Goal: Complete application form: Complete application form

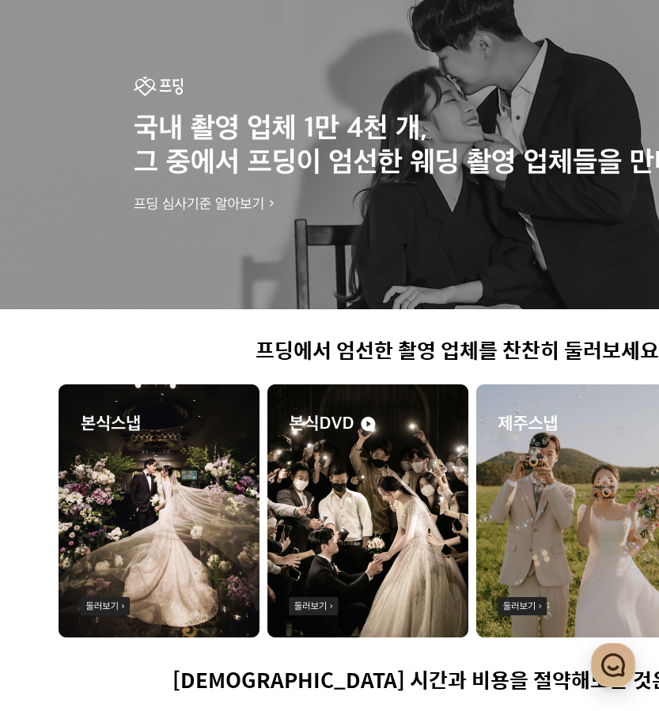
scroll to position [316, 97]
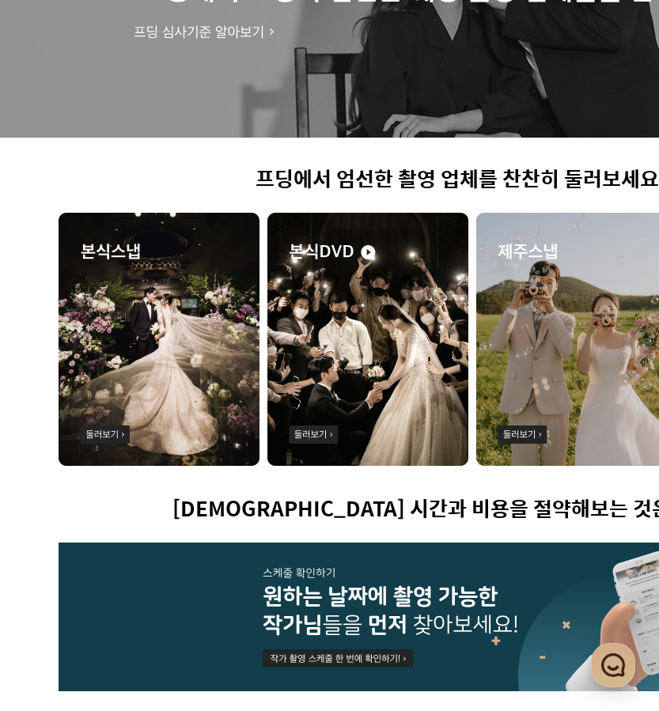
click at [186, 404] on img at bounding box center [159, 339] width 201 height 253
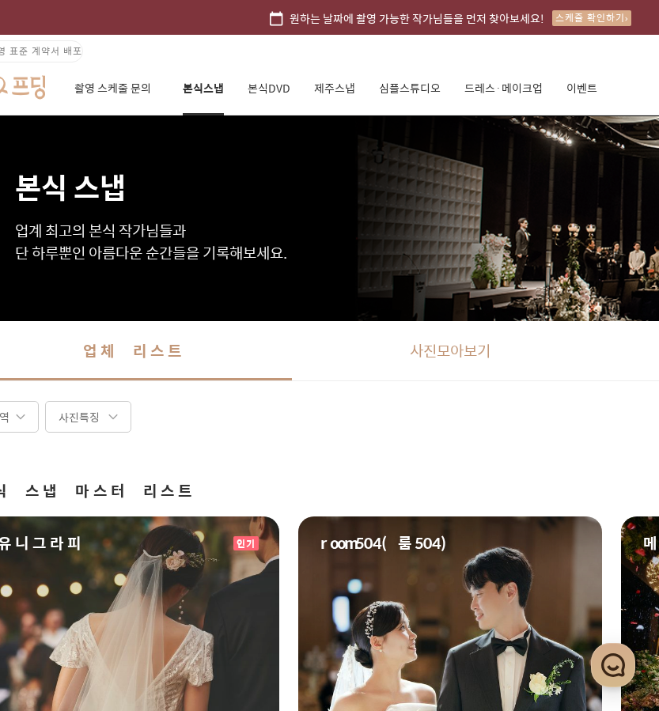
scroll to position [0, 121]
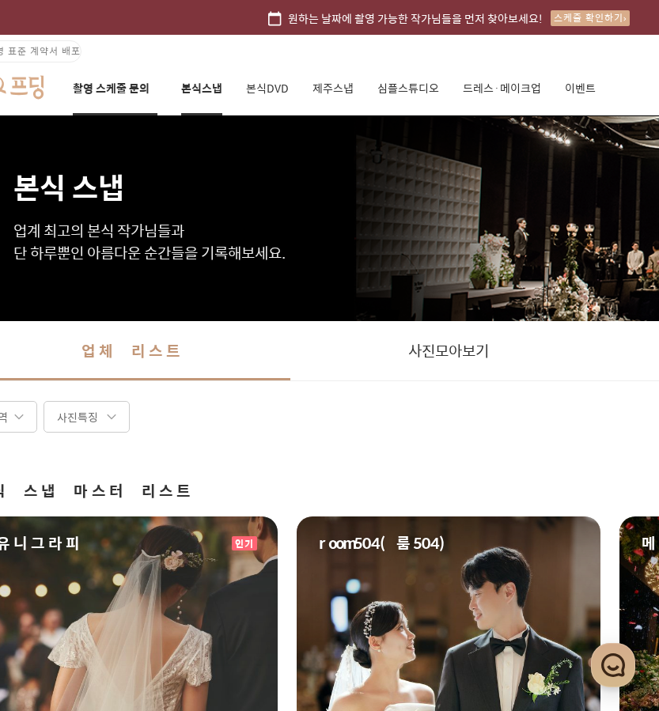
click at [95, 88] on link "촬영 스케줄 문의" at bounding box center [115, 89] width 85 height 54
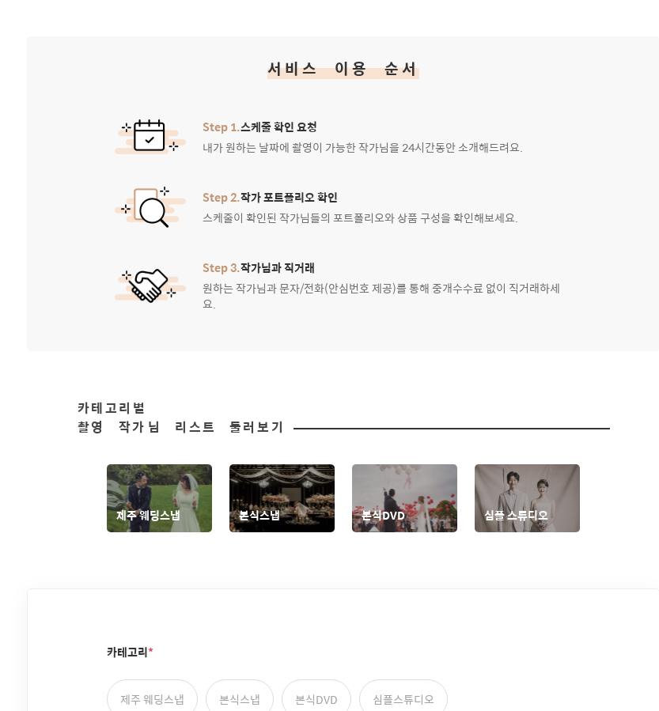
scroll to position [396, 226]
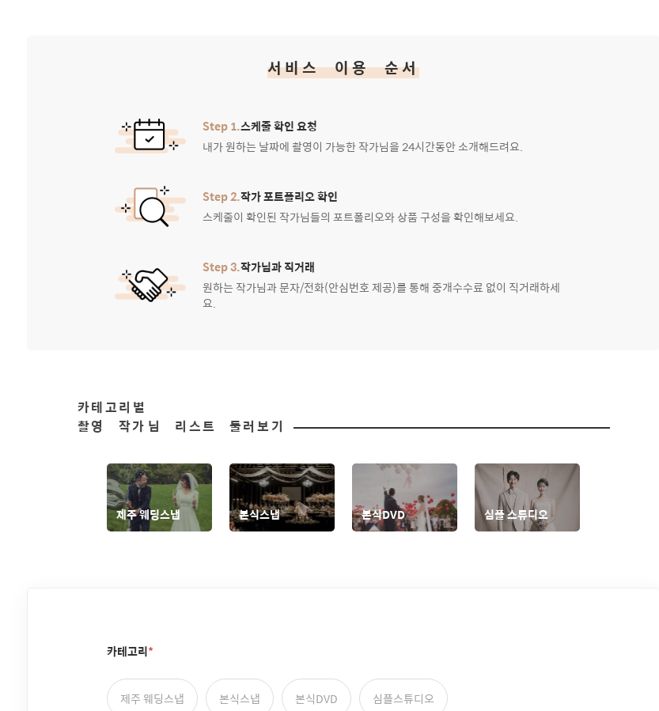
click at [302, 484] on link "본식스냅" at bounding box center [281, 498] width 105 height 68
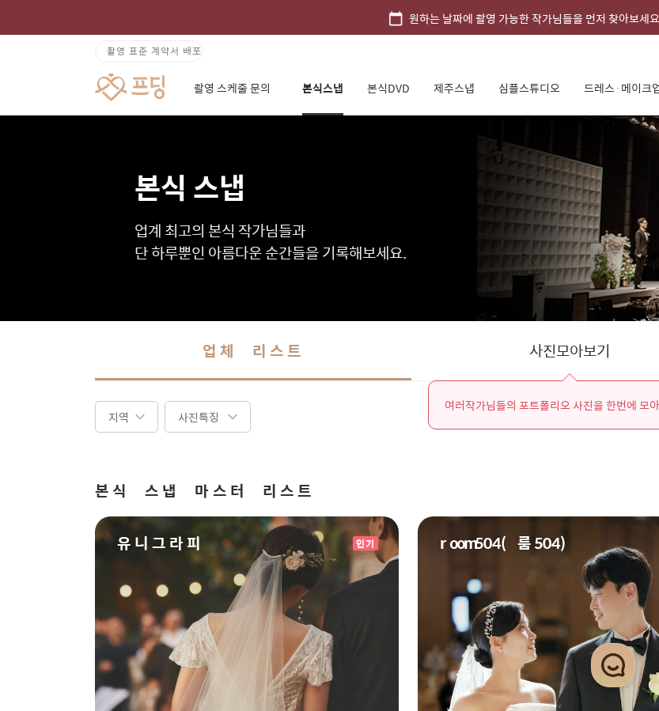
click at [112, 419] on div "지역" at bounding box center [126, 417] width 63 height 32
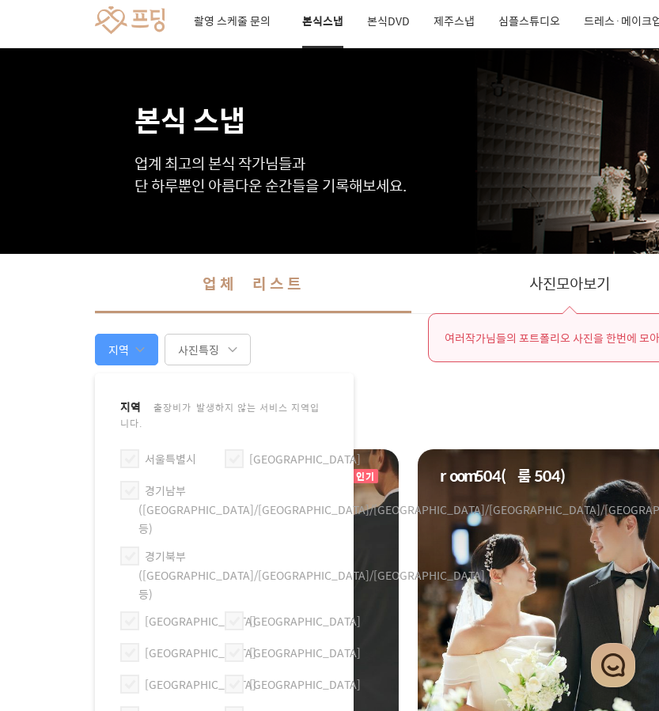
scroll to position [158, 0]
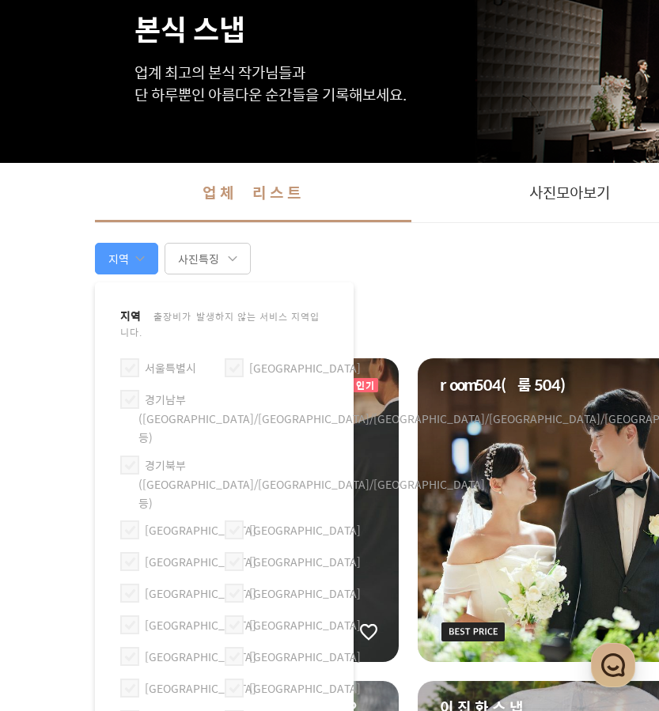
click at [131, 359] on span at bounding box center [129, 367] width 19 height 19
click at [124, 361] on input "서울특별시" at bounding box center [123, 361] width 1 height 1
checkbox input "true"
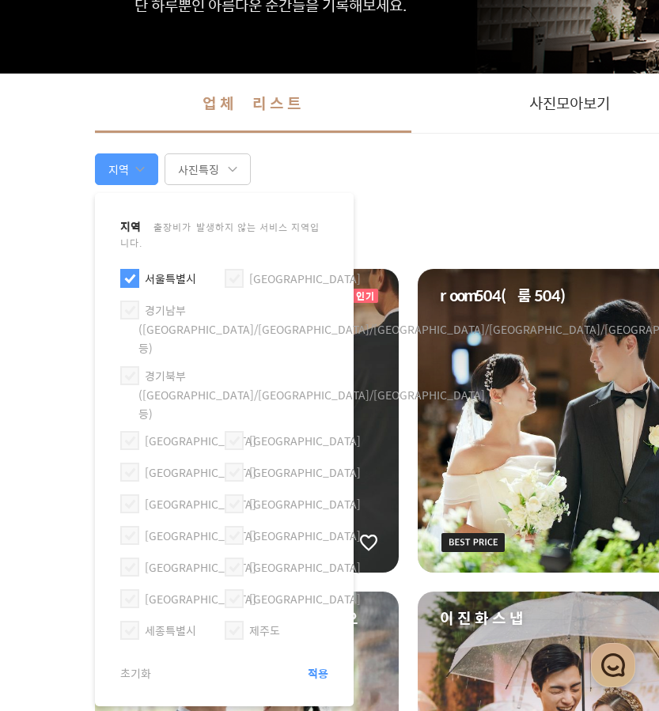
scroll to position [316, 0]
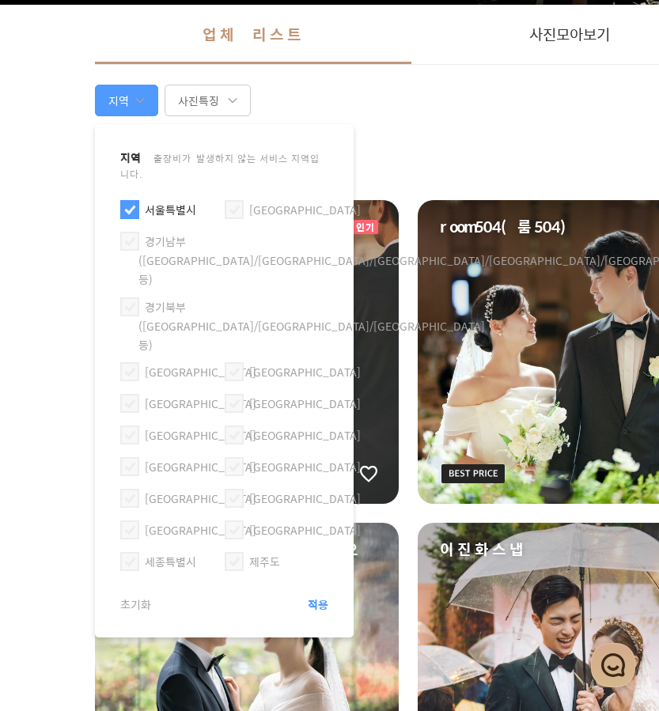
click at [332, 519] on article "지역 출장비가 발생하지 않는 서비스 지역입니다. [GEOGRAPHIC_DATA] [GEOGRAPHIC_DATA]남부([GEOGRAPHIC_DA…" at bounding box center [224, 380] width 259 height 513
click at [315, 597] on span "적용" at bounding box center [318, 605] width 21 height 16
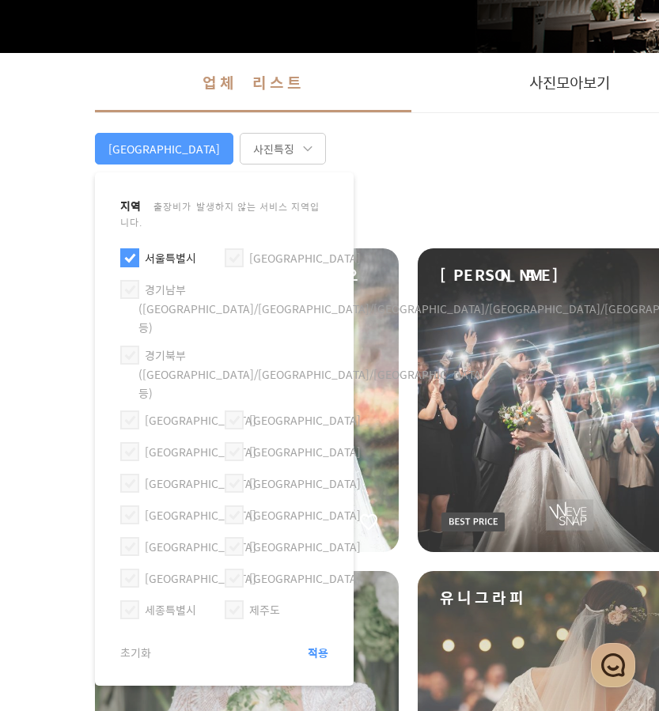
scroll to position [158, 0]
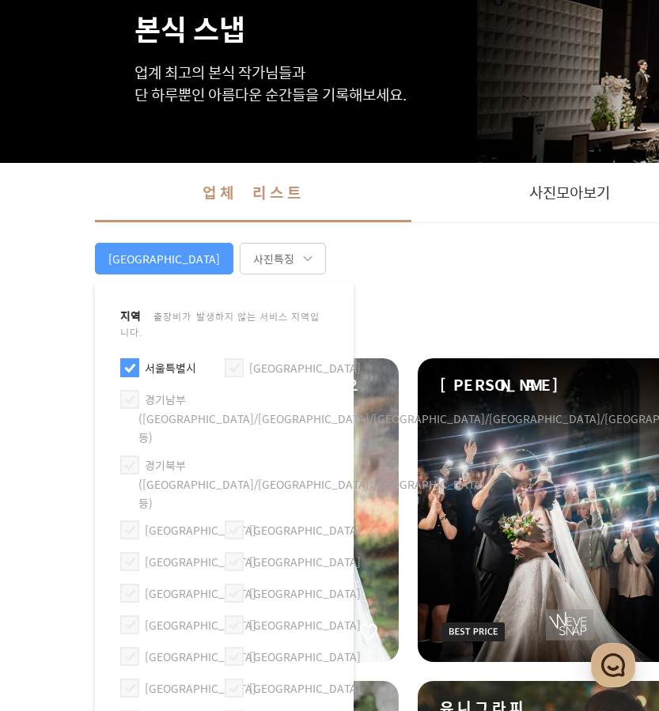
click at [240, 256] on div "사진특징" at bounding box center [283, 259] width 86 height 32
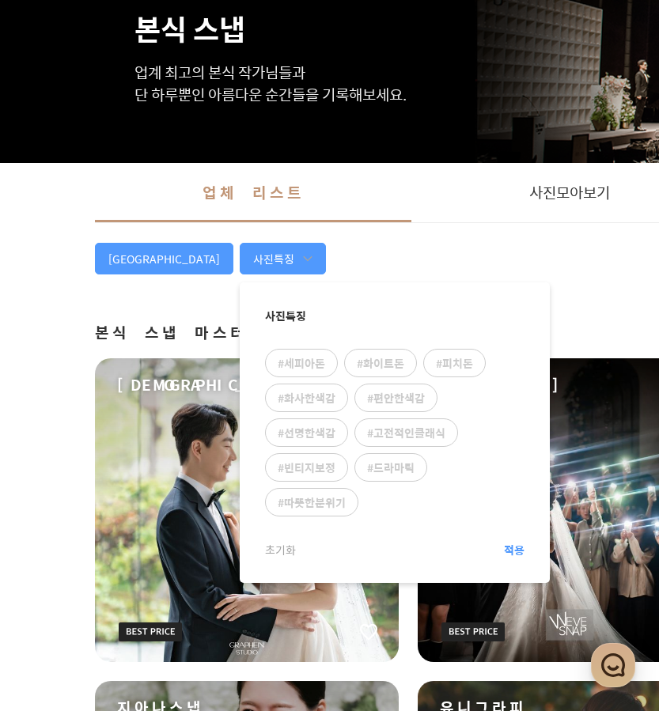
click at [354, 396] on div "#편안한색감" at bounding box center [395, 398] width 83 height 28
click at [358, 387] on input "#편안한색감" at bounding box center [358, 386] width 1 height 1
checkbox input "true"
click at [504, 551] on span "적용" at bounding box center [514, 550] width 21 height 16
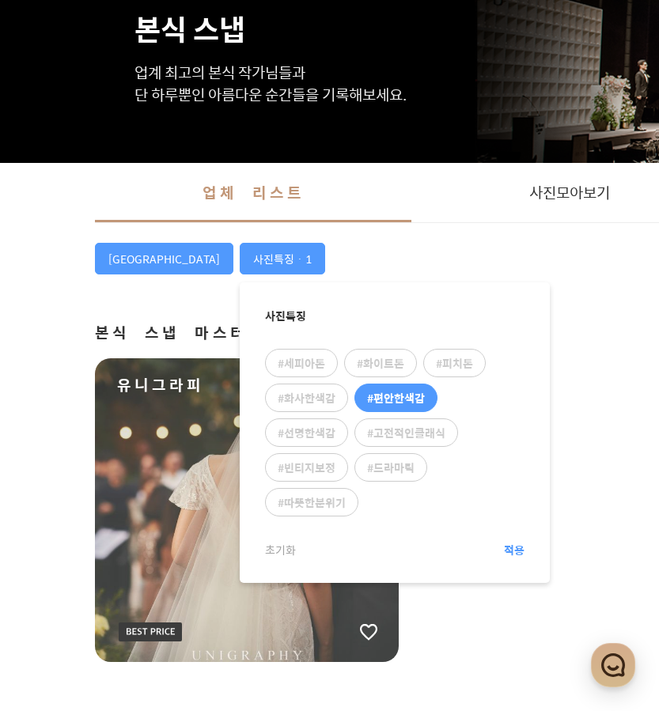
click at [524, 388] on ul "유니그라피 인기" at bounding box center [569, 510] width 949 height 304
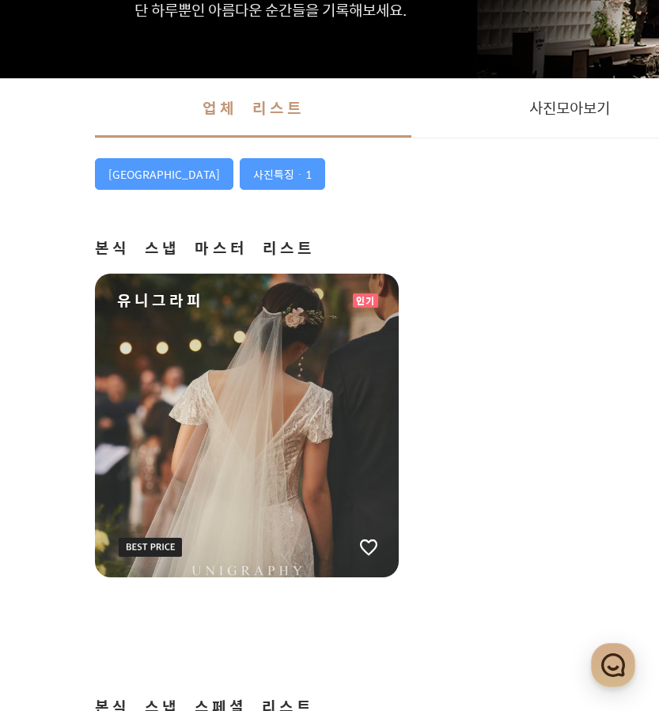
scroll to position [237, 0]
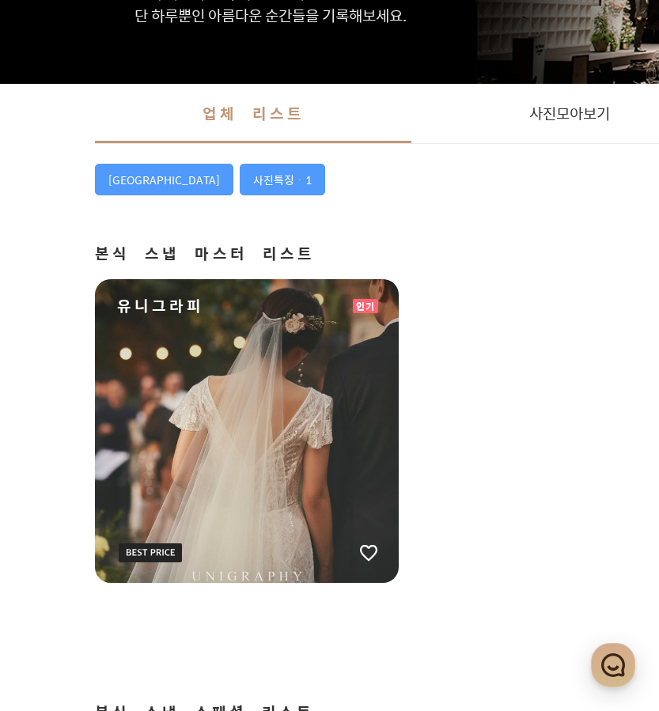
click at [355, 410] on div "유니그라피" at bounding box center [247, 431] width 304 height 304
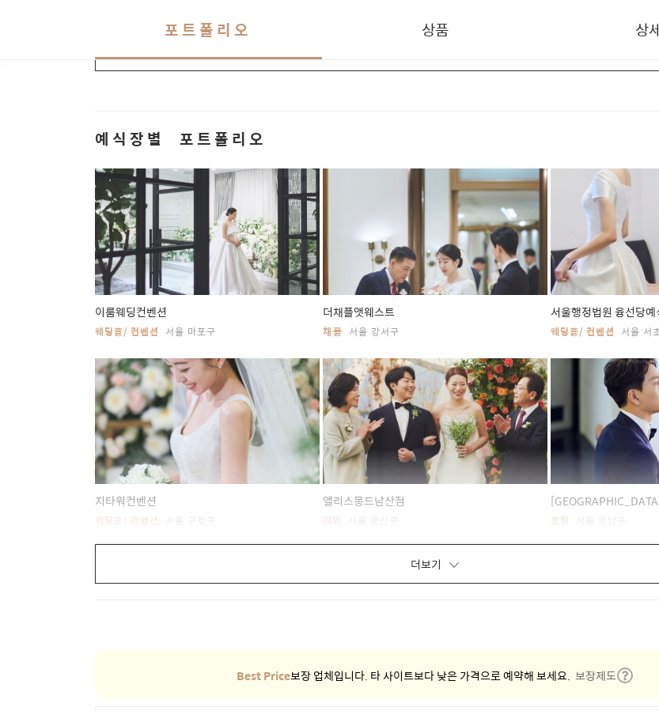
scroll to position [3165, 0]
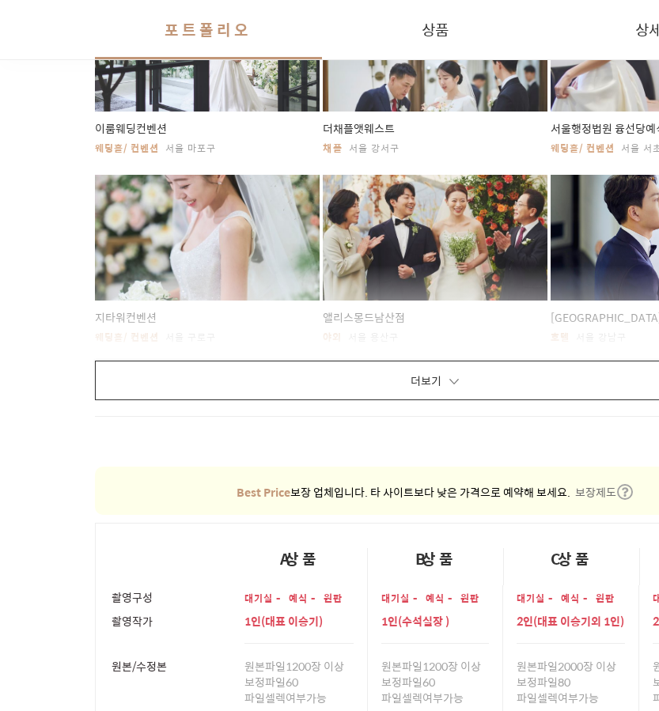
click at [408, 385] on button "더보기" at bounding box center [435, 381] width 680 height 40
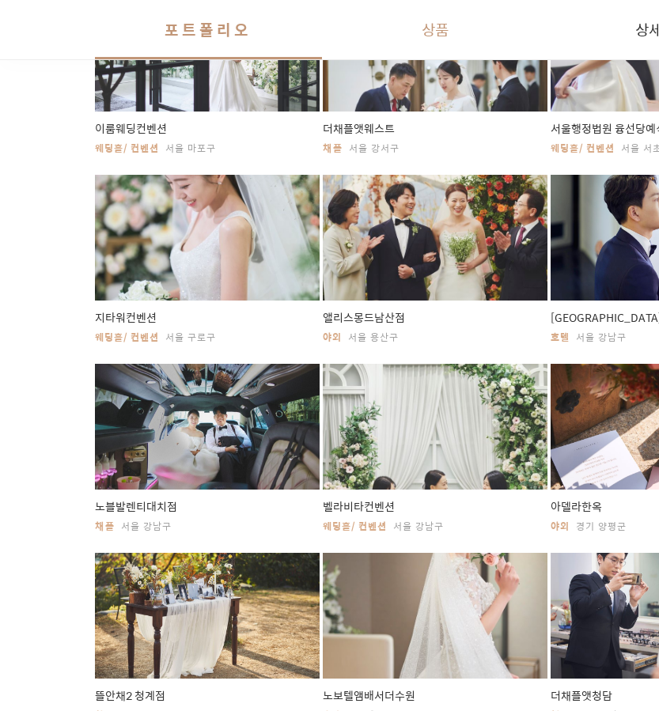
click at [426, 39] on button "상품" at bounding box center [435, 29] width 227 height 59
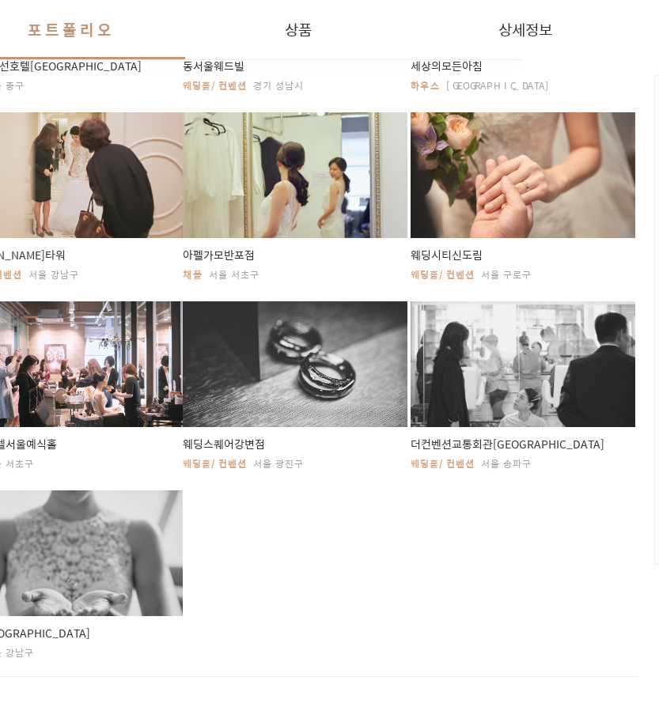
scroll to position [5506, 137]
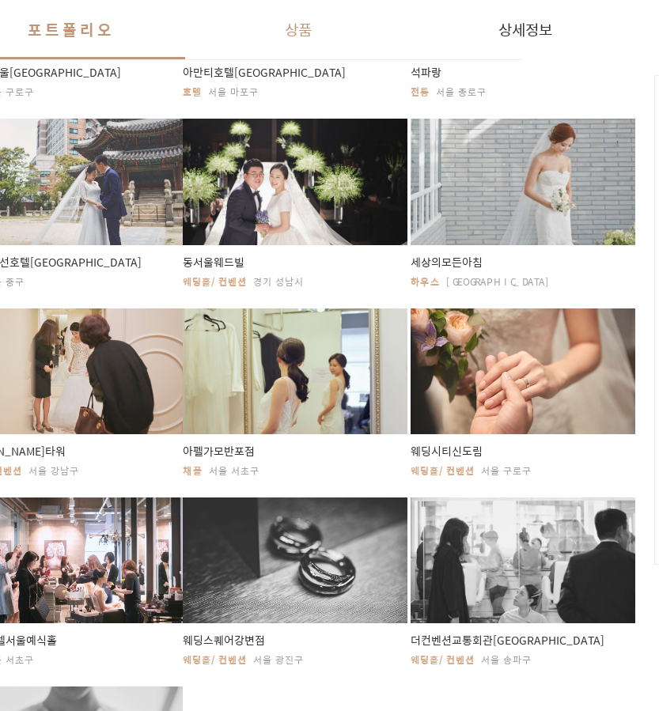
click at [288, 24] on button "상품" at bounding box center [298, 29] width 227 height 59
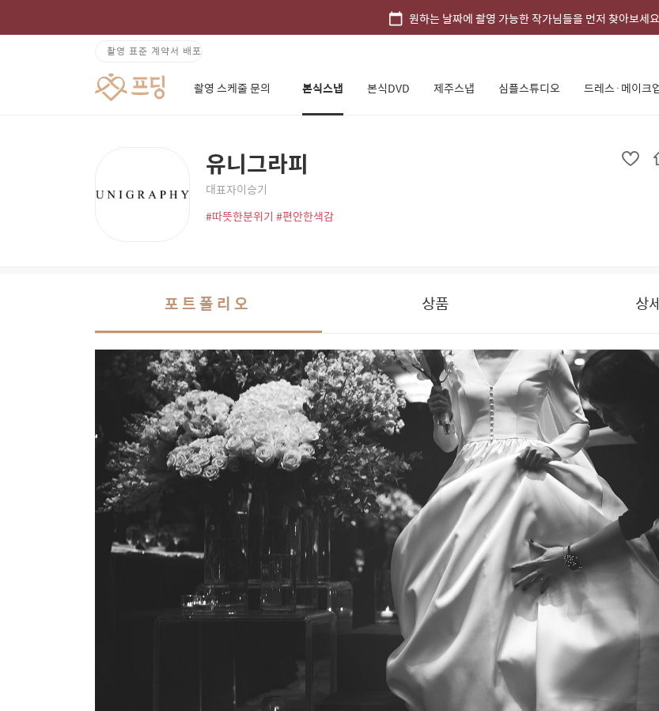
scroll to position [0, 60]
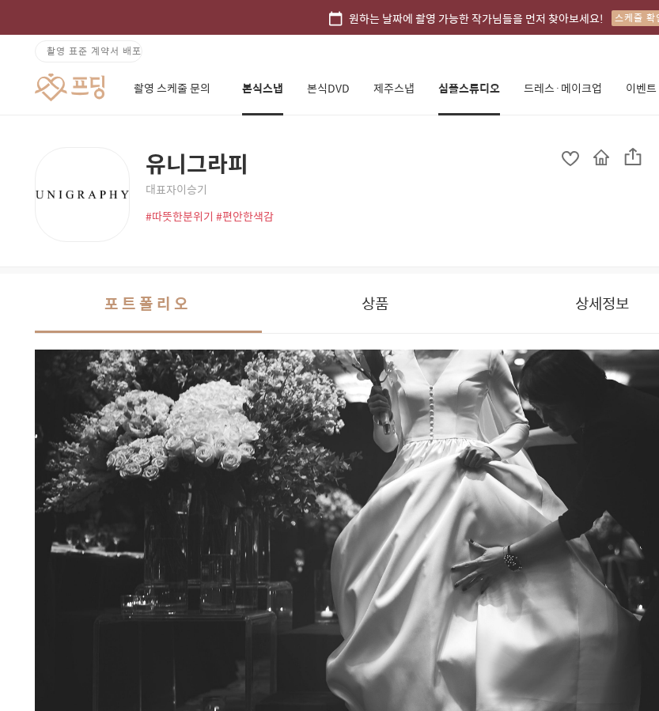
click at [467, 75] on link "심플스튜디오" at bounding box center [469, 89] width 62 height 54
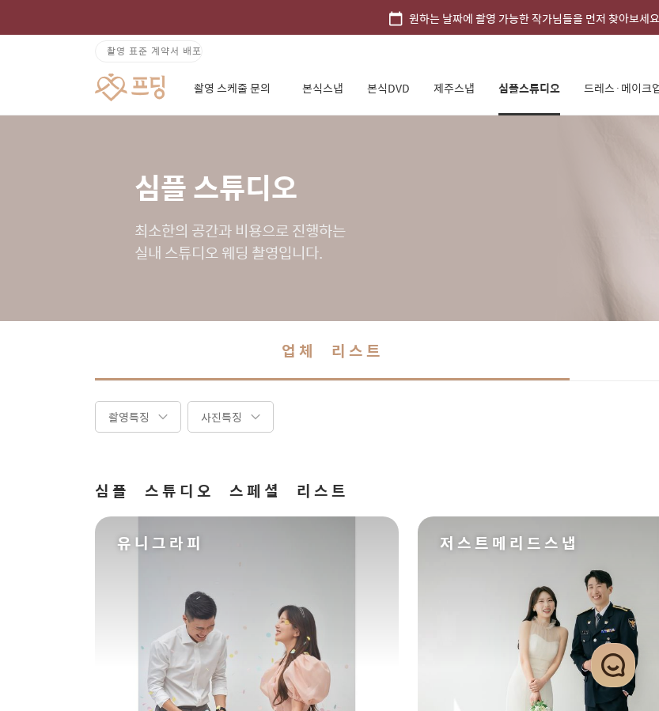
click at [492, 18] on span "원하는 날짜에 촬영 가능한 작가님들을 먼저 찾아보세요!" at bounding box center [536, 17] width 255 height 17
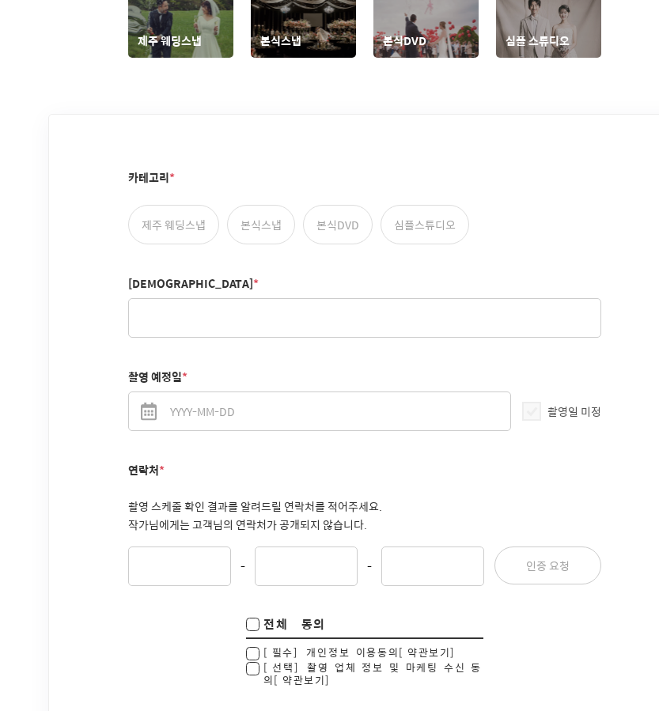
scroll to position [870, 205]
click at [265, 204] on label "본식스냅" at bounding box center [261, 224] width 68 height 40
click at [241, 206] on input "본식스냅" at bounding box center [236, 211] width 10 height 10
radio input "true"
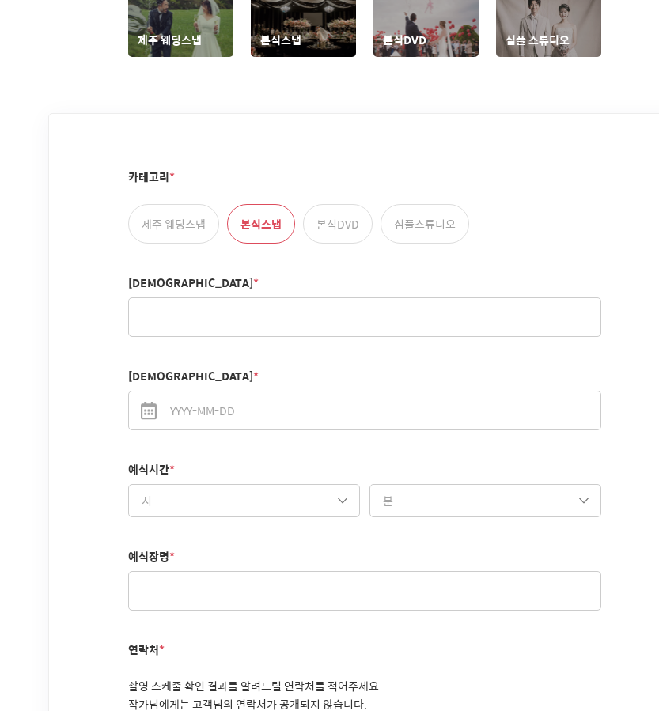
click at [324, 204] on label "본식DVD" at bounding box center [338, 224] width 70 height 40
click at [317, 206] on input "본식DVD" at bounding box center [312, 211] width 10 height 10
radio input "true"
click at [274, 210] on label "본식스냅" at bounding box center [261, 224] width 68 height 40
click at [241, 210] on input "본식스냅" at bounding box center [236, 211] width 10 height 10
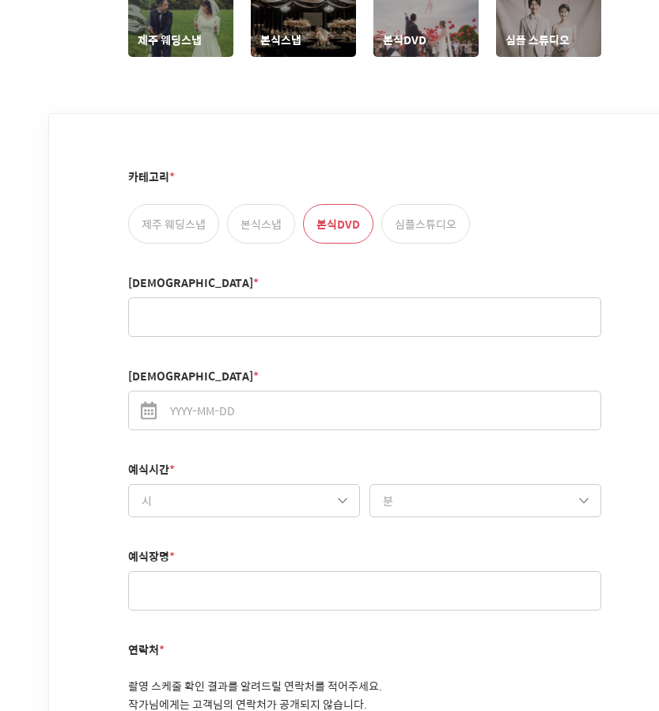
radio input "true"
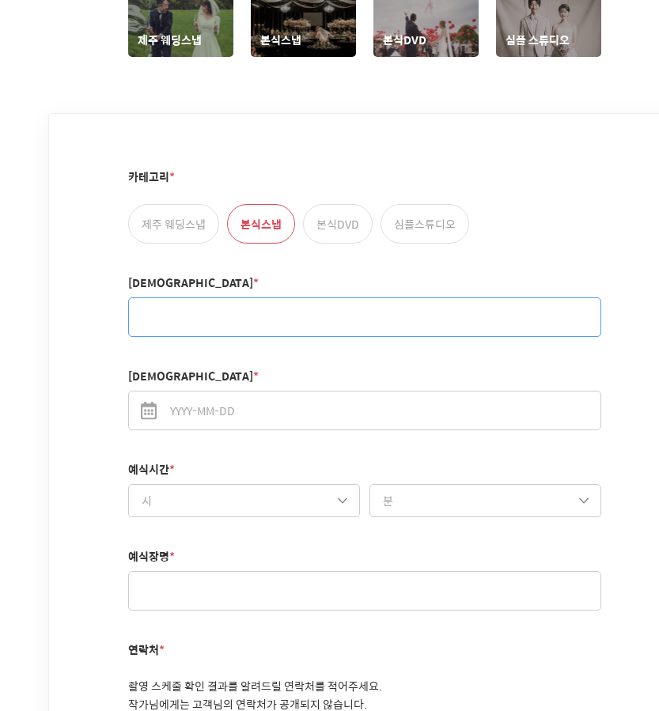
click at [220, 311] on input "[DEMOGRAPHIC_DATA] *" at bounding box center [364, 317] width 473 height 40
type input "[PERSON_NAME]"
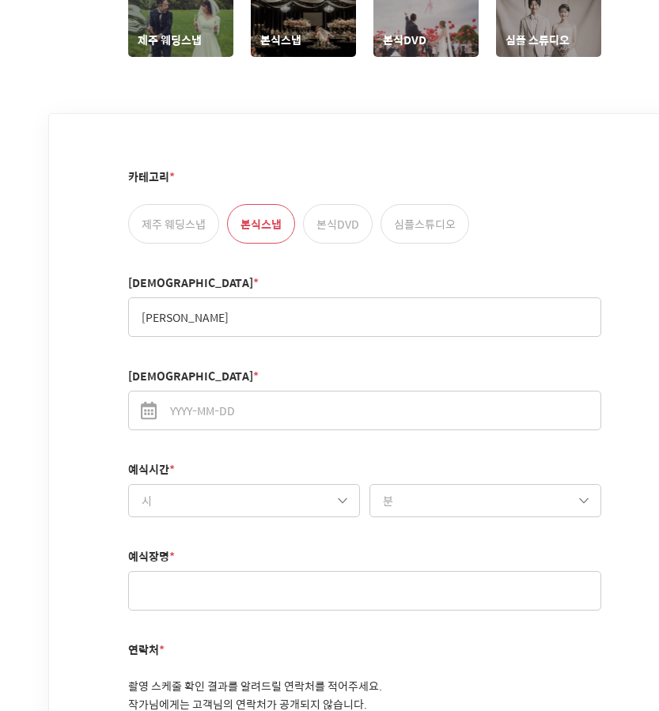
click at [231, 398] on input "[DEMOGRAPHIC_DATA]일 *" at bounding box center [364, 411] width 473 height 40
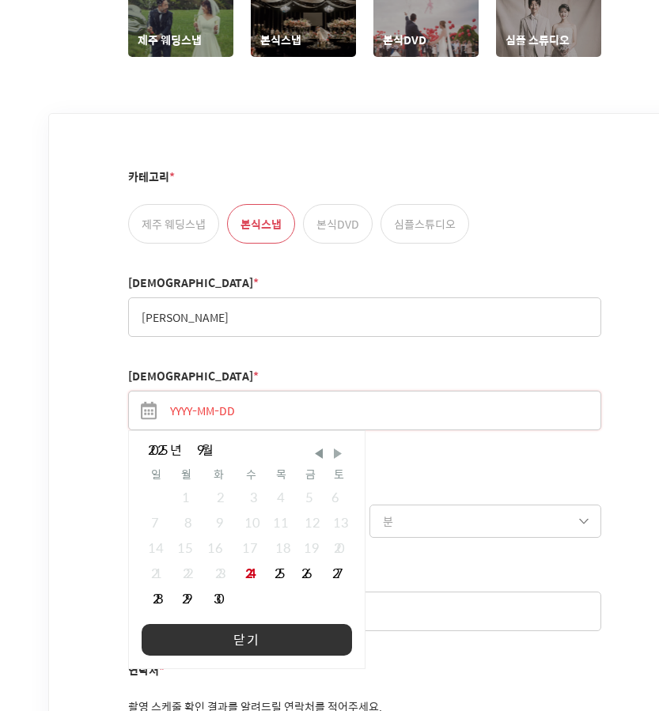
click at [330, 445] on span "Next Month" at bounding box center [338, 453] width 16 height 16
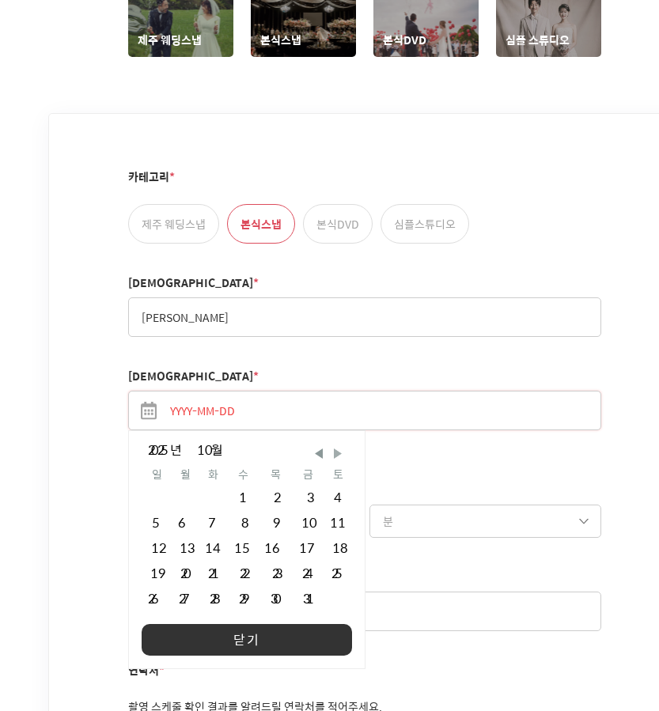
click at [330, 445] on span "Next Month" at bounding box center [338, 453] width 16 height 16
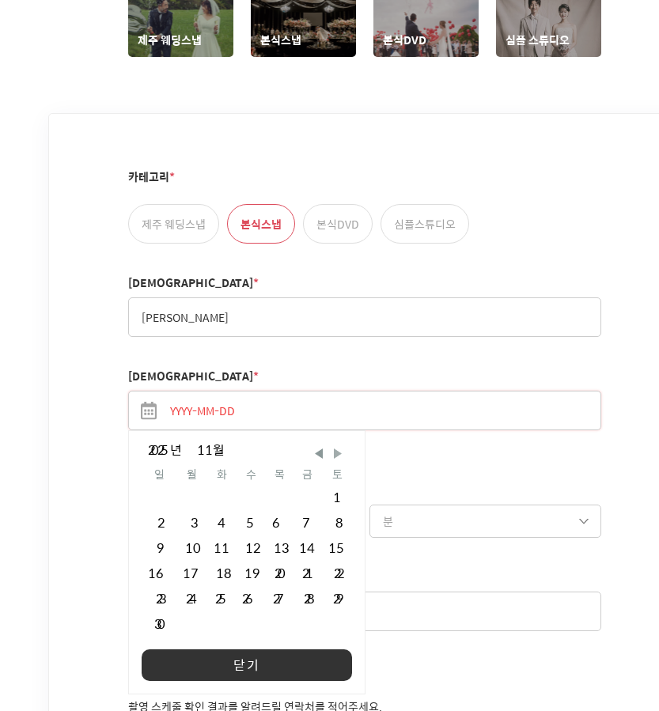
click at [330, 445] on span "Next Month" at bounding box center [338, 453] width 16 height 16
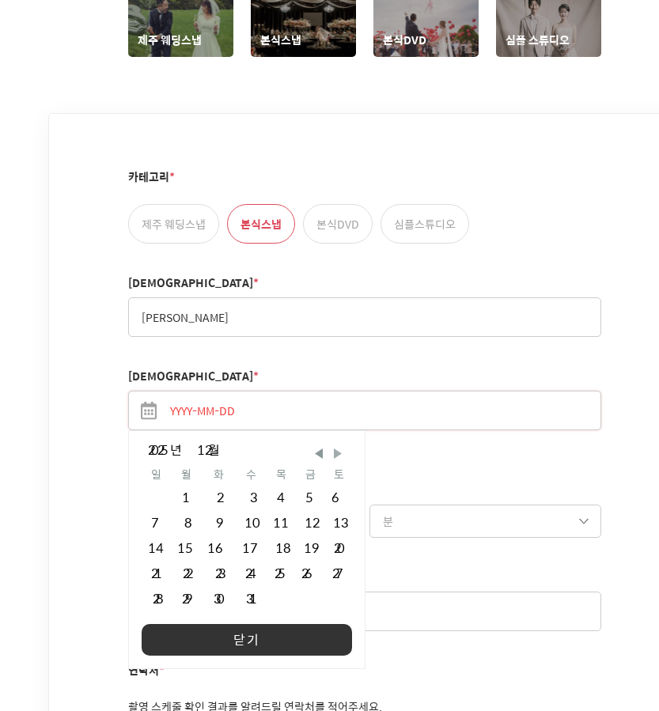
click at [330, 445] on span "Next Month" at bounding box center [338, 453] width 16 height 16
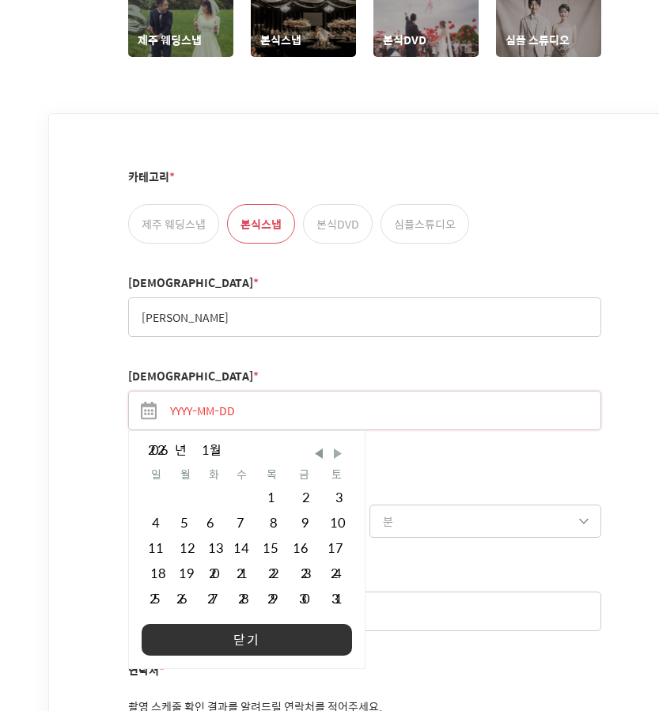
click at [330, 445] on span "Next Month" at bounding box center [338, 453] width 16 height 16
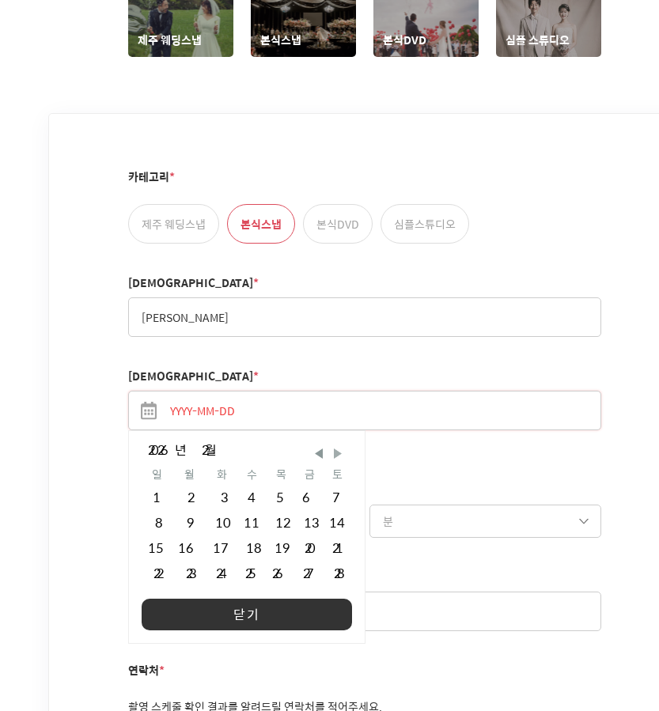
click at [330, 445] on span "Next Month" at bounding box center [338, 453] width 16 height 16
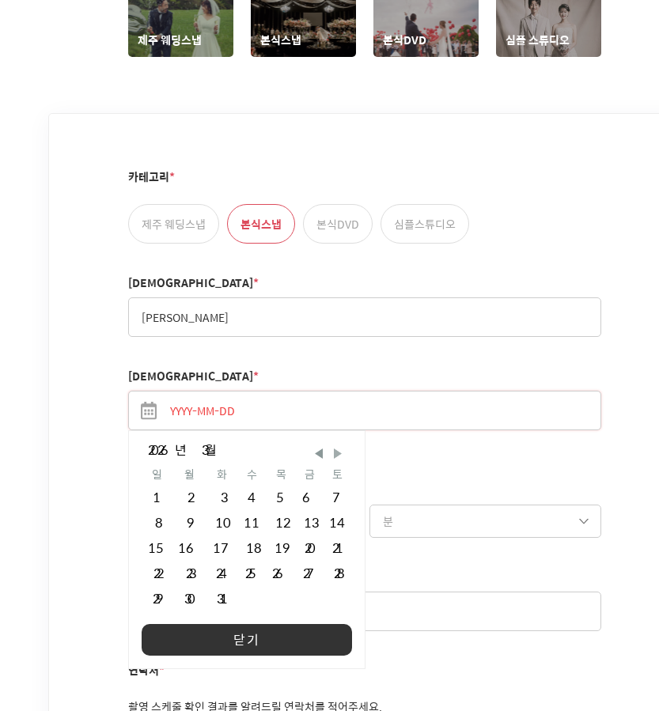
click at [330, 445] on span "Next Month" at bounding box center [338, 453] width 16 height 16
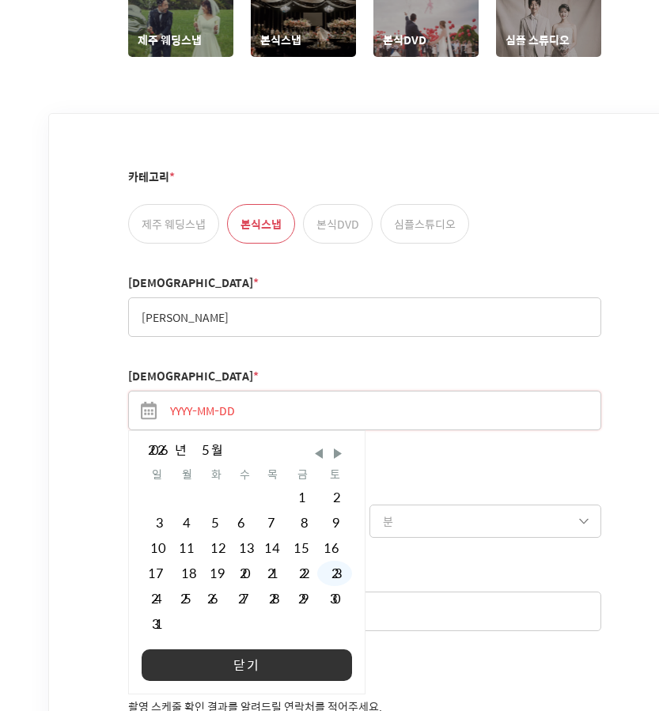
click at [325, 561] on div "23" at bounding box center [334, 573] width 35 height 25
type input "[DATE]"
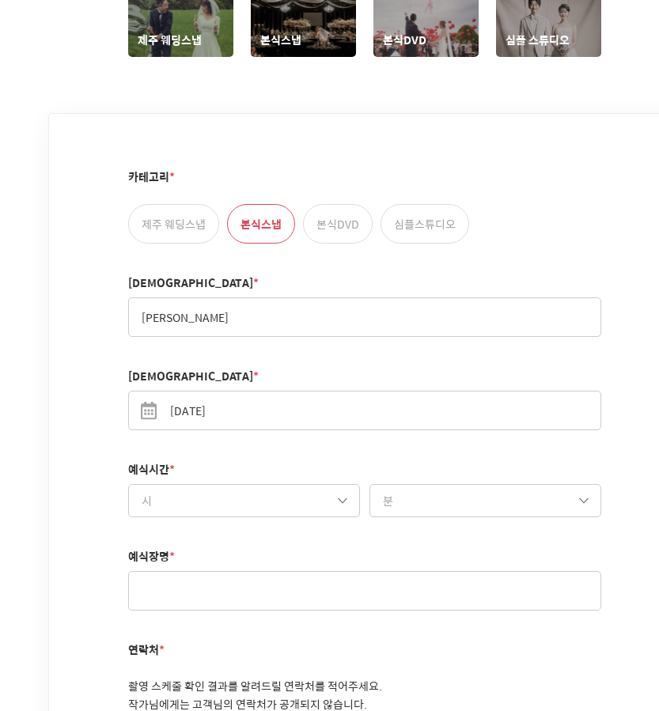
click at [299, 462] on div "예식시간 * 시 10시 11시 12시 13시 14시 15시 16시 17시 18시 19시 20시 21시 시 분 00분 10분 20분 30분 40…" at bounding box center [364, 489] width 473 height 55
click at [294, 484] on select "시 10시 11시 12시 13시 14시 15시 16시 17시 18시 19시 20시 21시" at bounding box center [244, 500] width 232 height 33
select select "19"
click at [128, 484] on select "시 10시 11시 12시 13시 14시 15시 16시 17시 18시 19시 20시 21시" at bounding box center [244, 500] width 232 height 33
select select "00"
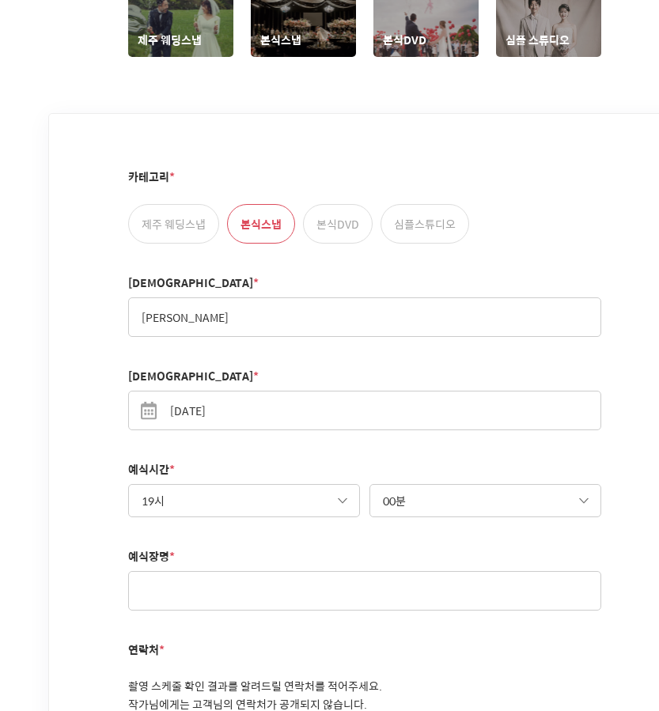
click at [217, 484] on select "시 10시 11시 12시 13시 14시 15시 16시 17시 18시 19시 20시 21시" at bounding box center [244, 500] width 232 height 33
select select "17"
click at [128, 484] on select "시 10시 11시 12시 13시 14시 15시 16시 17시 18시 19시 20시 21시" at bounding box center [244, 500] width 232 height 33
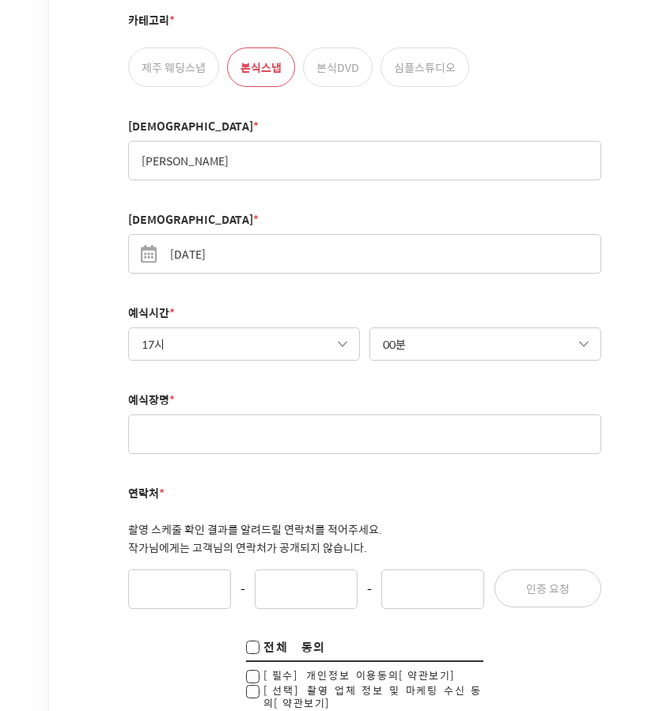
scroll to position [1029, 205]
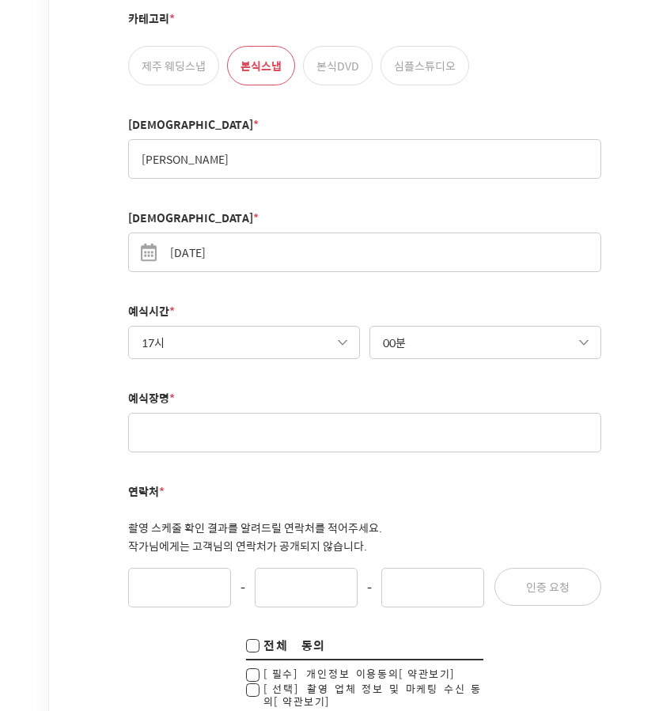
click at [460, 328] on select "분 00분 10분 20분 30분 40분 50분" at bounding box center [485, 342] width 232 height 33
select select "30"
click at [369, 326] on select "분 00분 10분 20분 30분 40분 50분" at bounding box center [485, 342] width 232 height 33
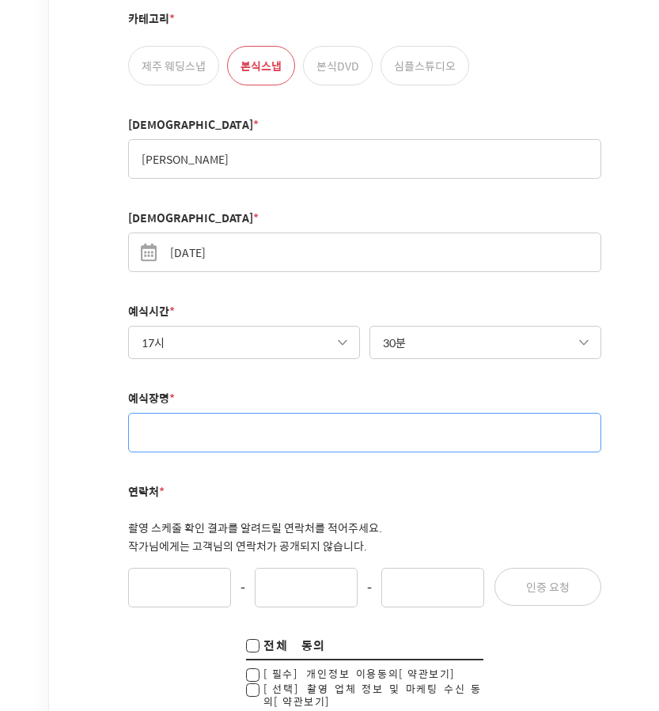
click at [233, 413] on input "text" at bounding box center [364, 433] width 473 height 40
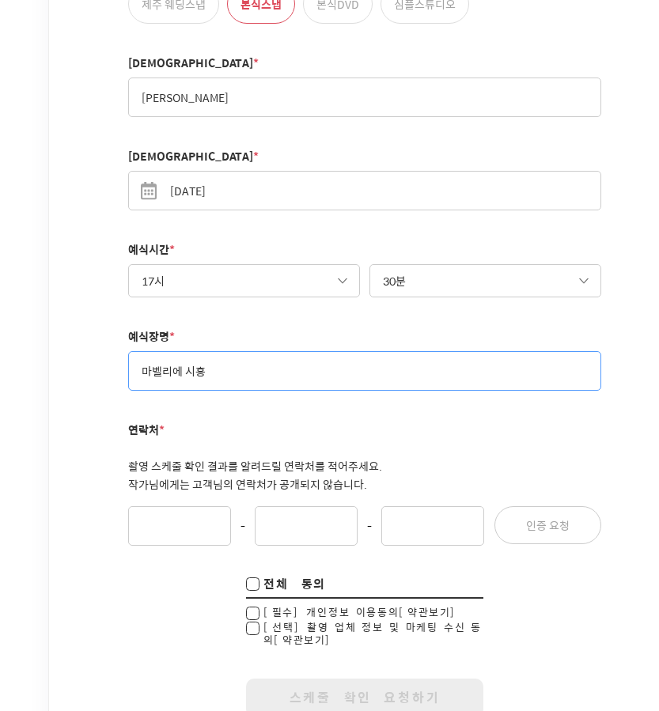
scroll to position [1187, 205]
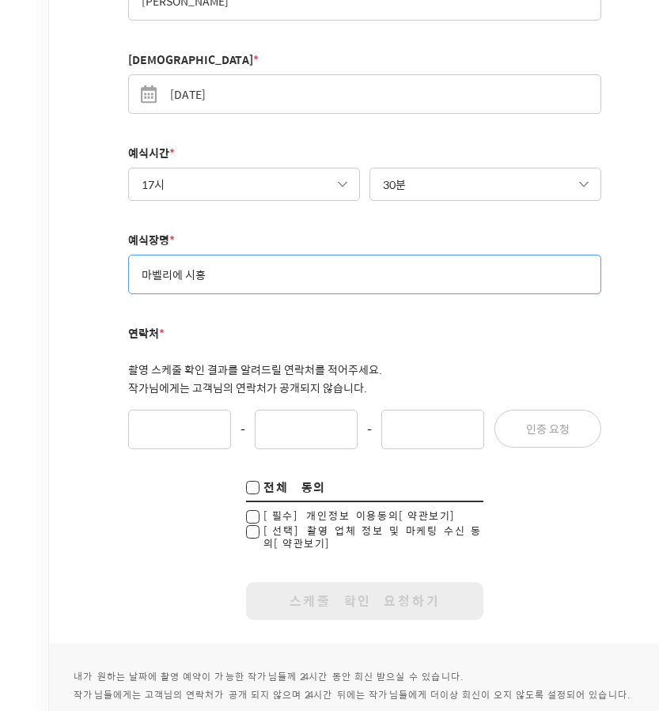
type input "마벨리에 시흥"
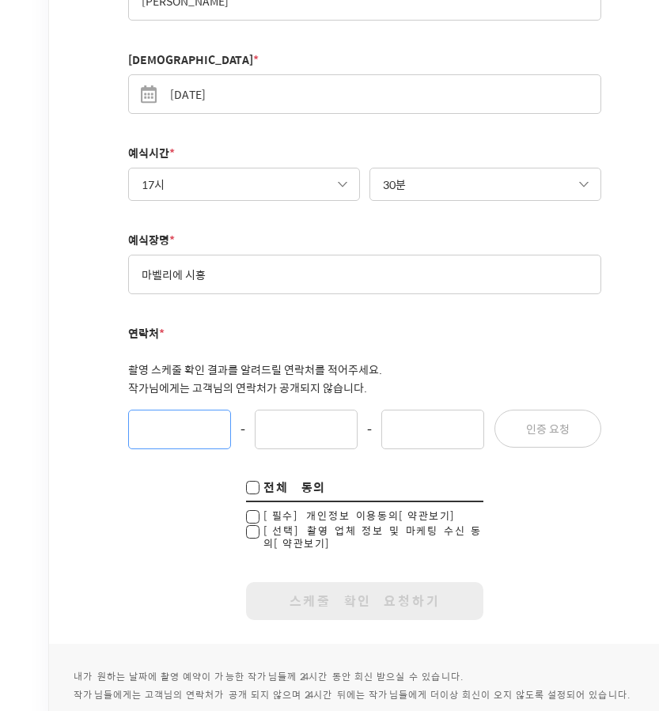
click at [176, 410] on input "연락처 *" at bounding box center [179, 430] width 103 height 40
type input "010"
type input "2335"
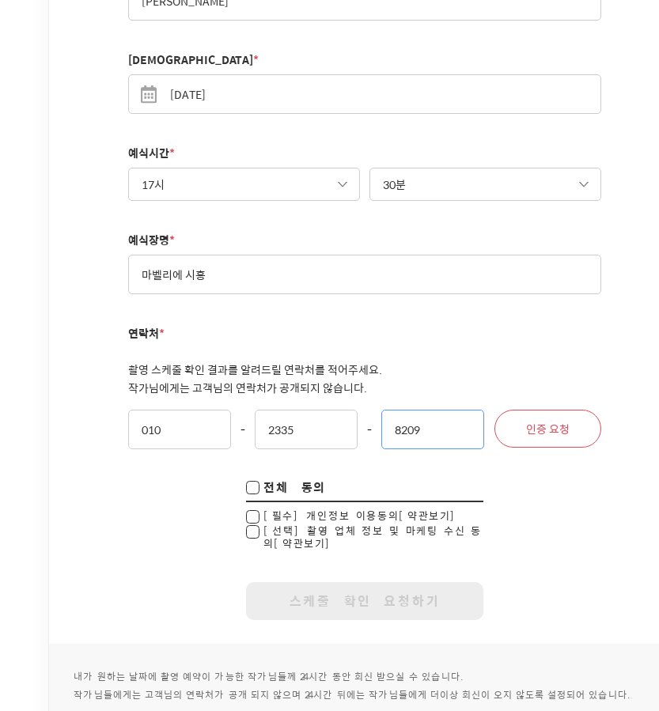
type input "8209"
click at [591, 410] on button "인증 요청" at bounding box center [547, 429] width 107 height 38
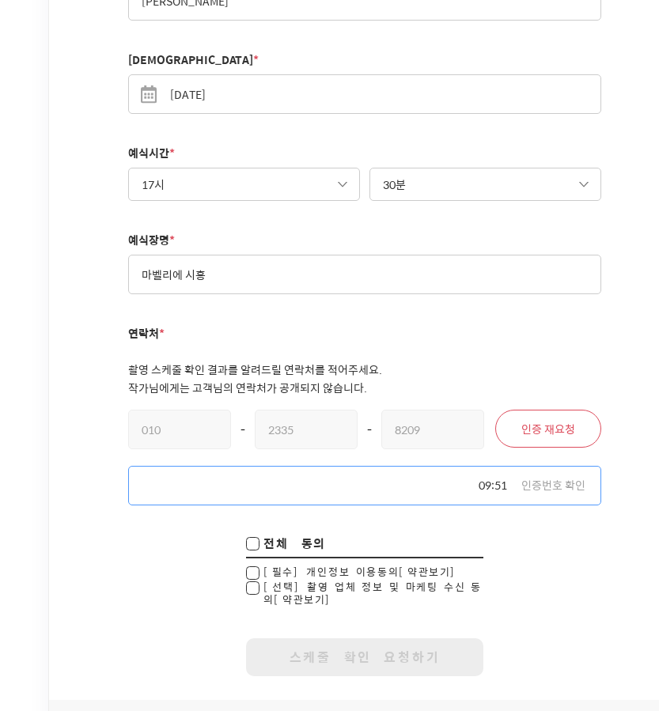
click at [361, 466] on input "text" at bounding box center [364, 486] width 473 height 40
type input "0387"
click at [538, 478] on button "인증번호 확인" at bounding box center [553, 486] width 64 height 16
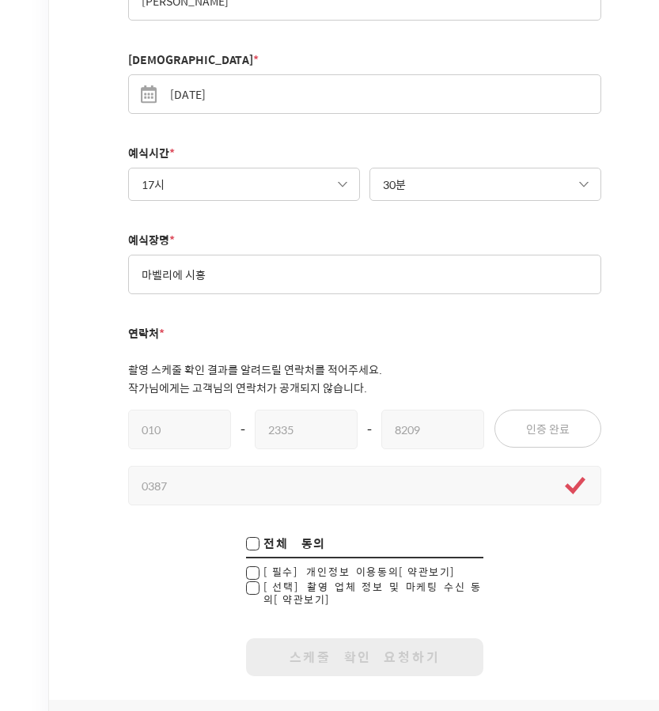
click at [250, 537] on input "checkbox" at bounding box center [252, 545] width 13 height 16
checkbox input "true"
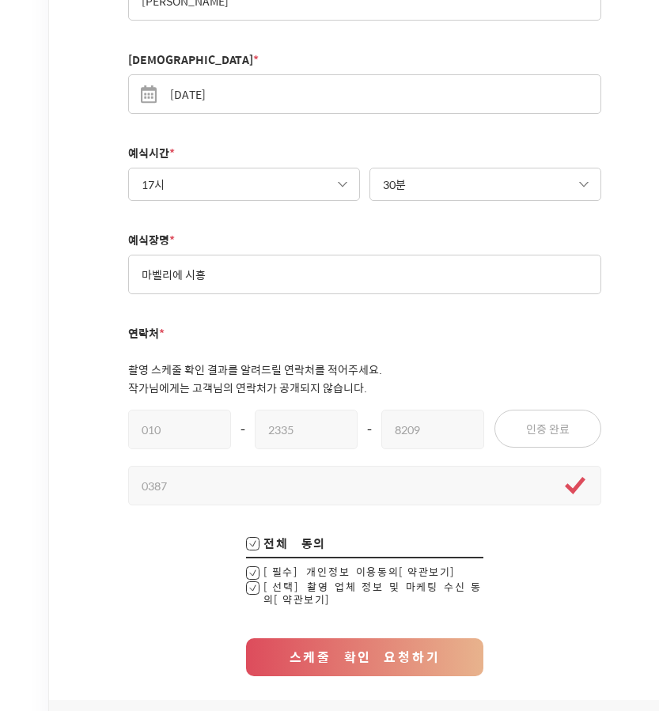
click at [253, 581] on input "checkbox" at bounding box center [252, 593] width 13 height 25
checkbox input "false"
click at [335, 638] on button "스케줄 확인 요청하기" at bounding box center [364, 657] width 237 height 38
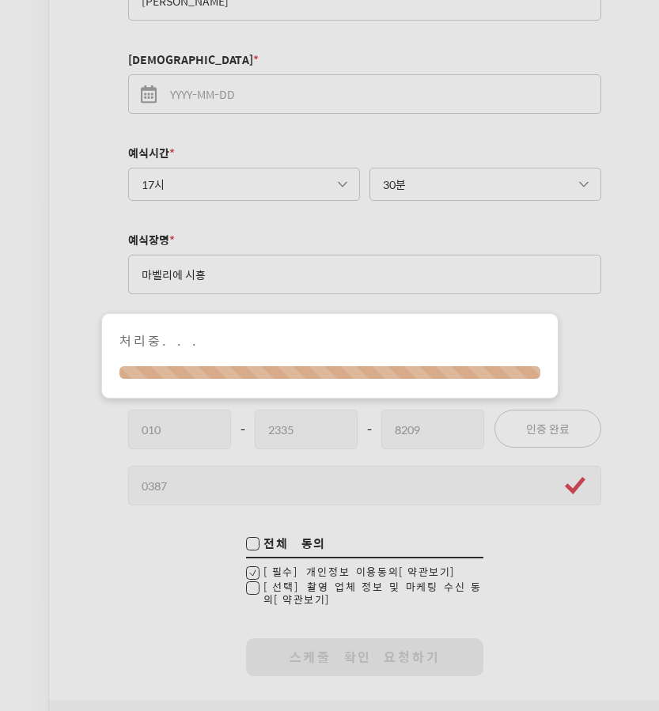
checkbox input "true"
checkbox input "false"
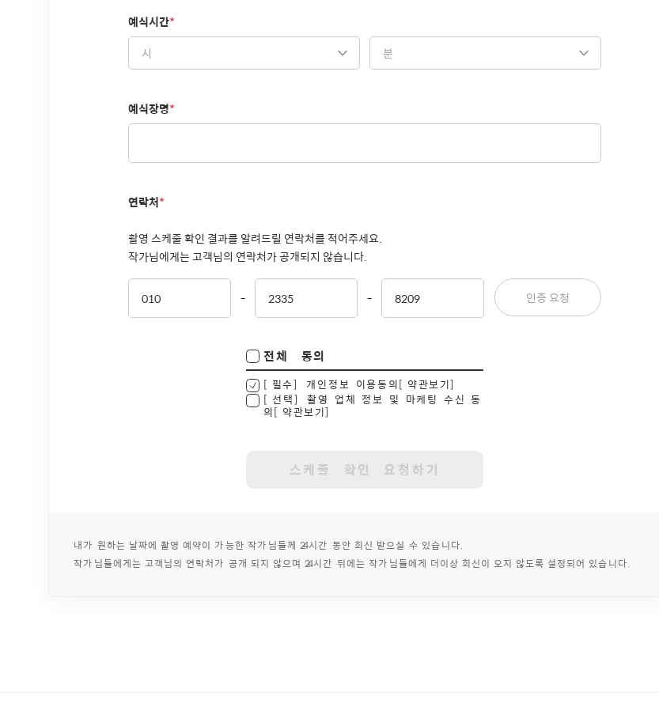
scroll to position [1424, 205]
